Goal: Information Seeking & Learning: Learn about a topic

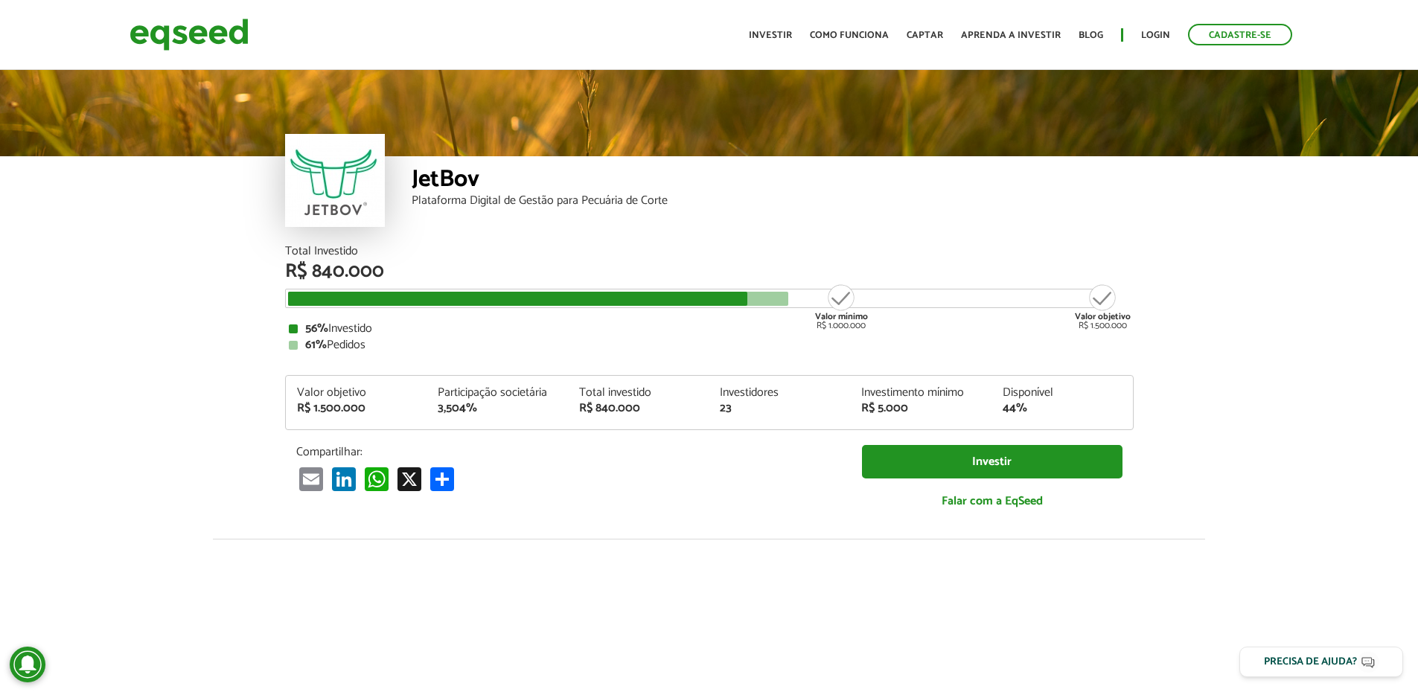
click at [164, 330] on article "JetBov Plataforma Digital de Gestão para Pecuária de Corte Total Investido R$ 8…" at bounding box center [709, 556] width 1418 height 979
